Goal: Complete application form

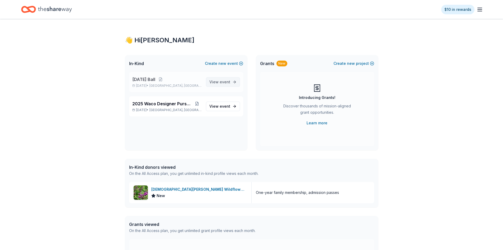
click at [220, 83] on span "View event" at bounding box center [219, 82] width 21 height 6
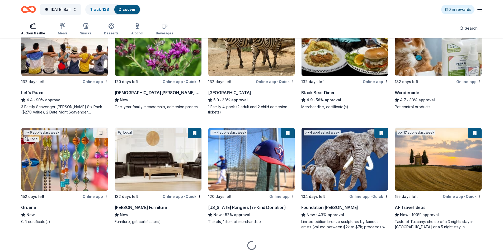
scroll to position [336, 0]
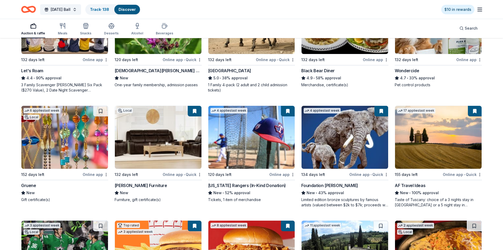
click at [140, 184] on div "[PERSON_NAME] Furniture" at bounding box center [141, 185] width 53 height 6
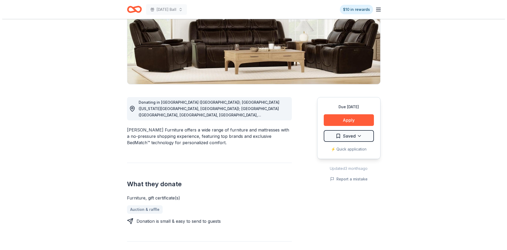
scroll to position [79, 0]
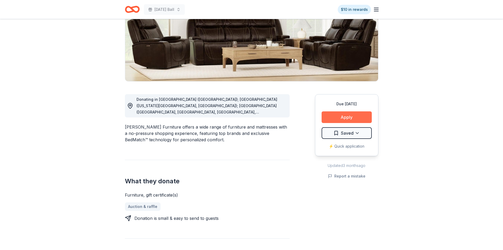
click at [351, 115] on button "Apply" at bounding box center [347, 117] width 50 height 12
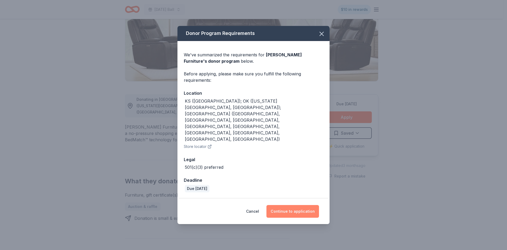
click at [289, 205] on button "Continue to application" at bounding box center [292, 211] width 53 height 13
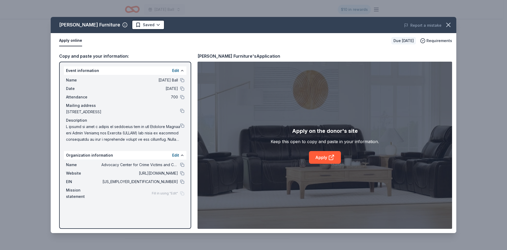
click at [179, 71] on div "Edit" at bounding box center [178, 70] width 12 height 6
click at [184, 71] on button at bounding box center [182, 70] width 4 height 4
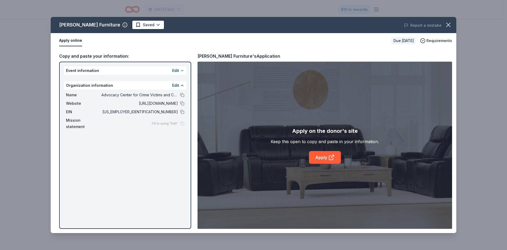
click at [182, 70] on button at bounding box center [182, 70] width 4 height 4
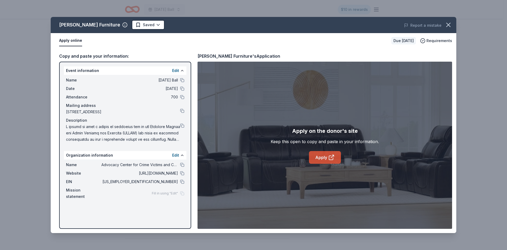
click at [329, 156] on icon at bounding box center [331, 158] width 4 height 4
